Goal: Task Accomplishment & Management: Use online tool/utility

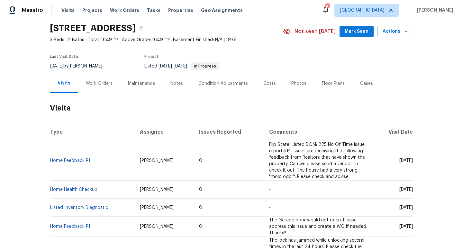
scroll to position [25, 0]
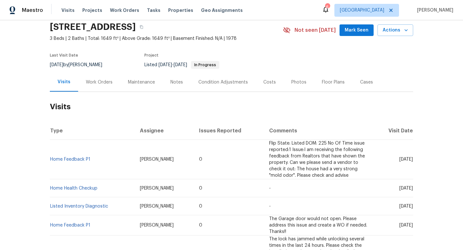
click at [118, 79] on div "Work Orders" at bounding box center [99, 82] width 42 height 19
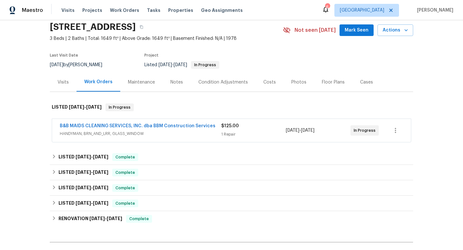
click at [106, 81] on div "Work Orders" at bounding box center [98, 82] width 28 height 6
click at [164, 130] on div "B&B MAIDS CLEANING SERVICES, INC. dba BBM Construction Services" at bounding box center [140, 127] width 161 height 8
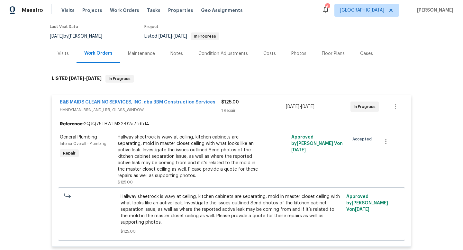
scroll to position [50, 0]
